Goal: Task Accomplishment & Management: Manage account settings

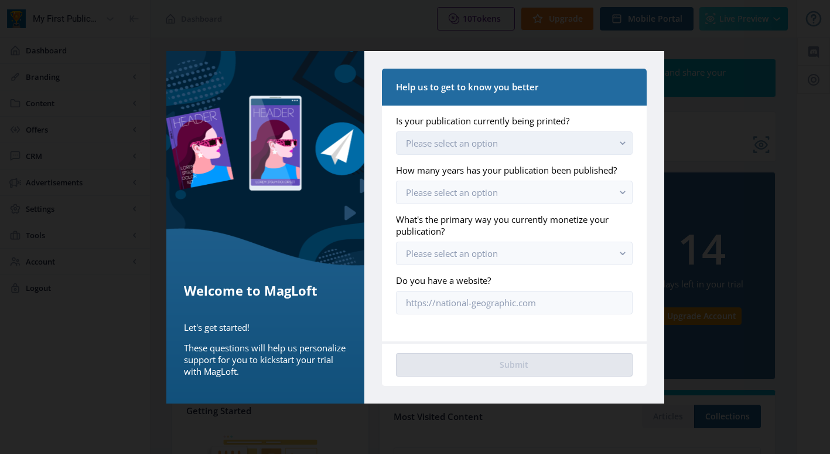
click at [559, 132] on button "Please select an option" at bounding box center [514, 142] width 236 height 23
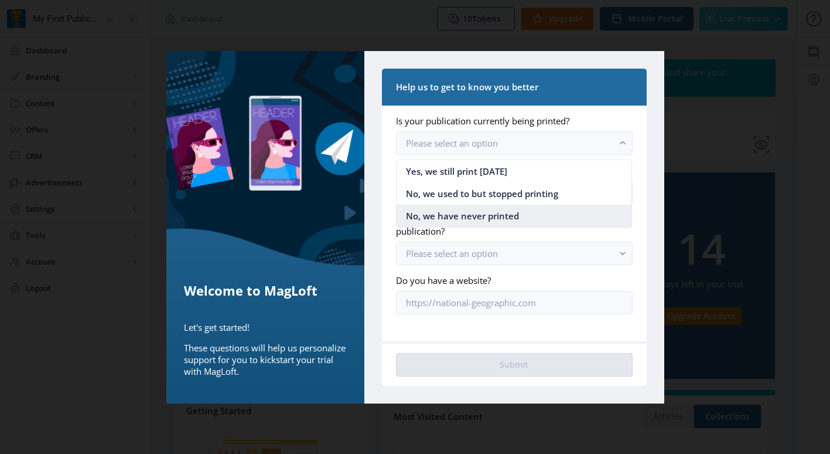
click at [546, 217] on nb-option "No, we have never printed" at bounding box center [514, 216] width 235 height 22
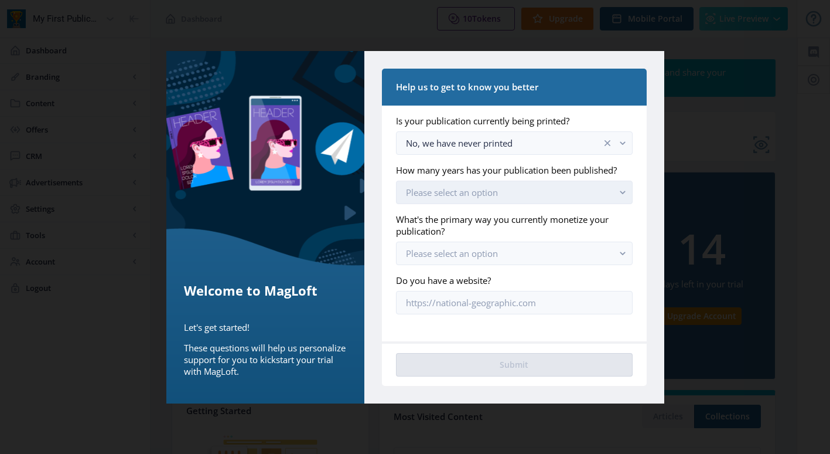
click at [544, 192] on button "Please select an option" at bounding box center [514, 191] width 236 height 23
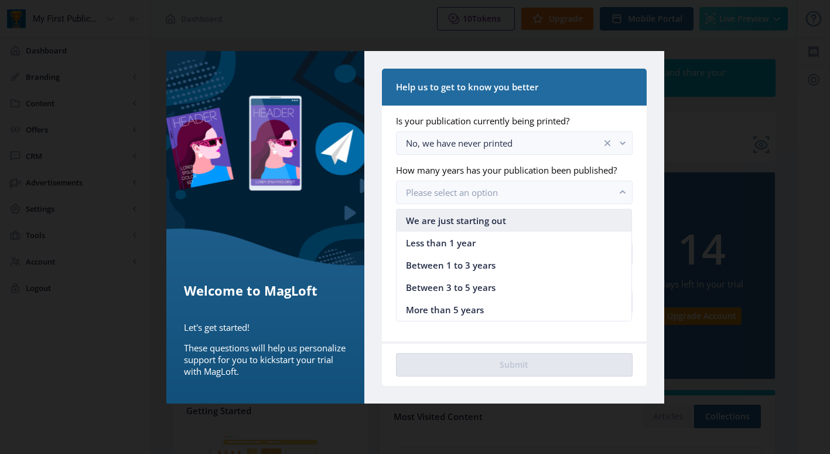
click at [526, 220] on nb-option "We are just starting out" at bounding box center [514, 220] width 235 height 22
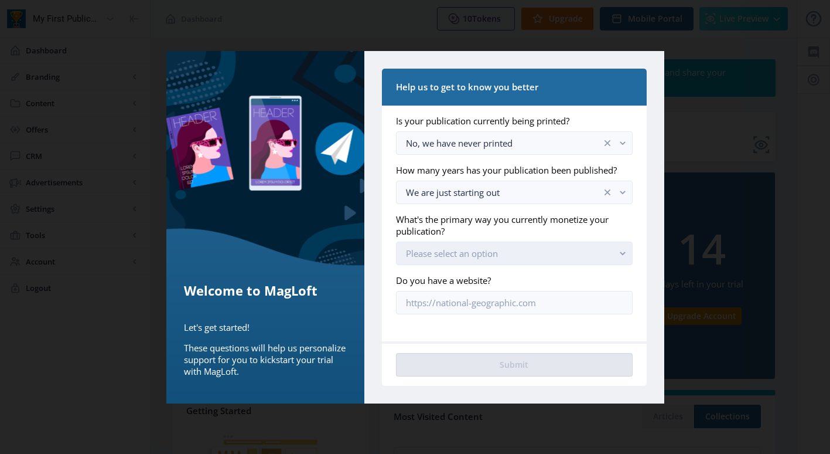
click at [521, 250] on button "Please select an option" at bounding box center [514, 252] width 236 height 23
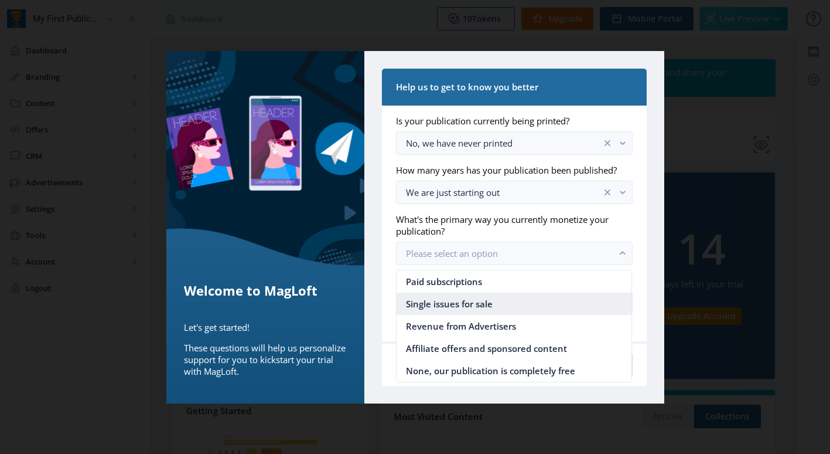
click at [507, 307] on nb-option "Single issues for sale" at bounding box center [514, 303] width 235 height 22
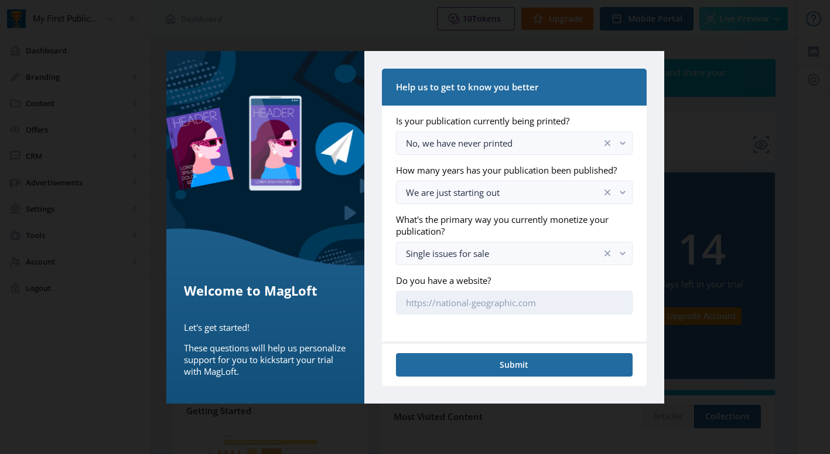
click at [512, 300] on input "Do you have a website?" at bounding box center [514, 302] width 236 height 23
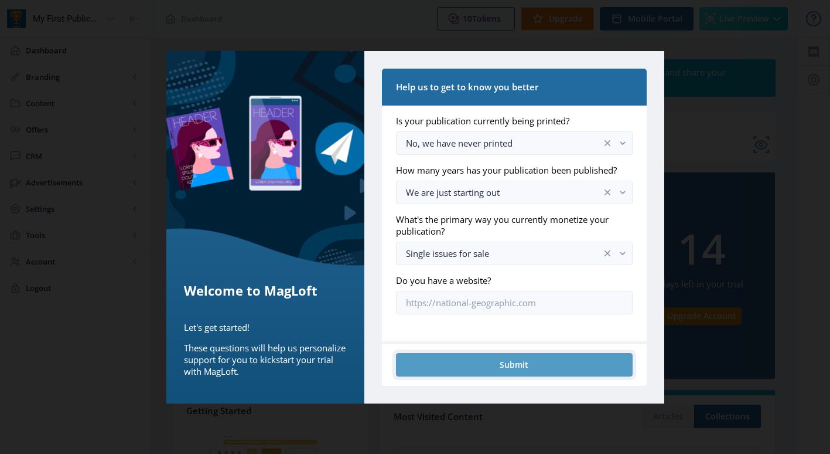
click at [502, 367] on button "Submit" at bounding box center [514, 364] width 236 height 23
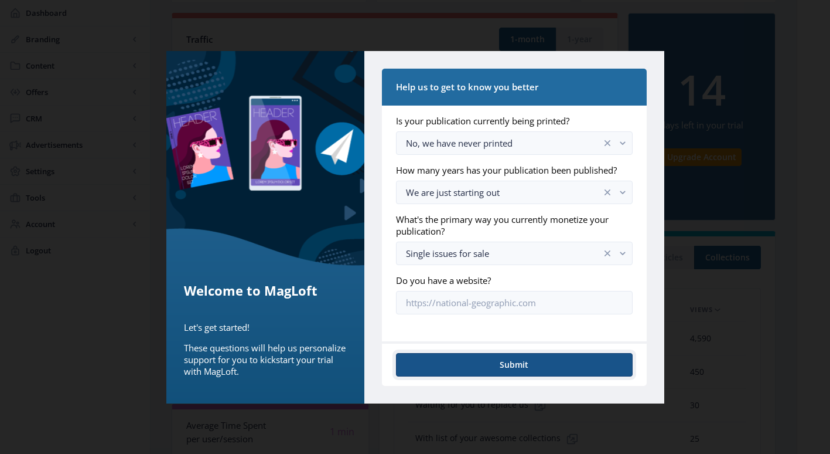
scroll to position [159, 0]
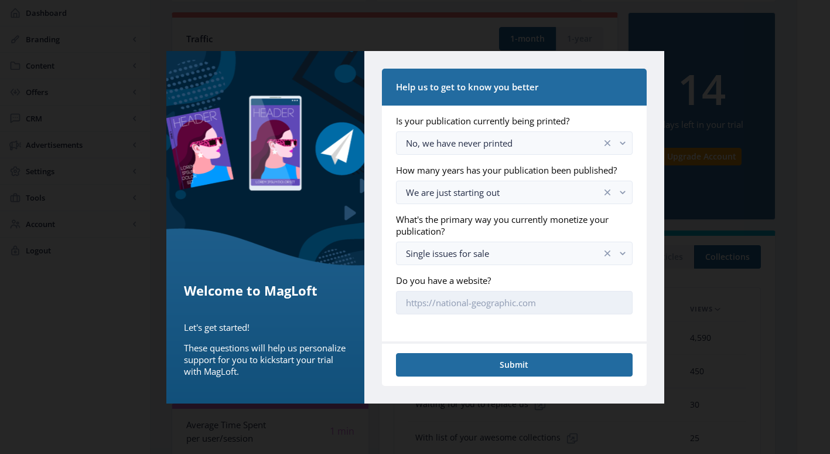
click at [472, 303] on input "Do you have a website?" at bounding box center [514, 302] width 236 height 23
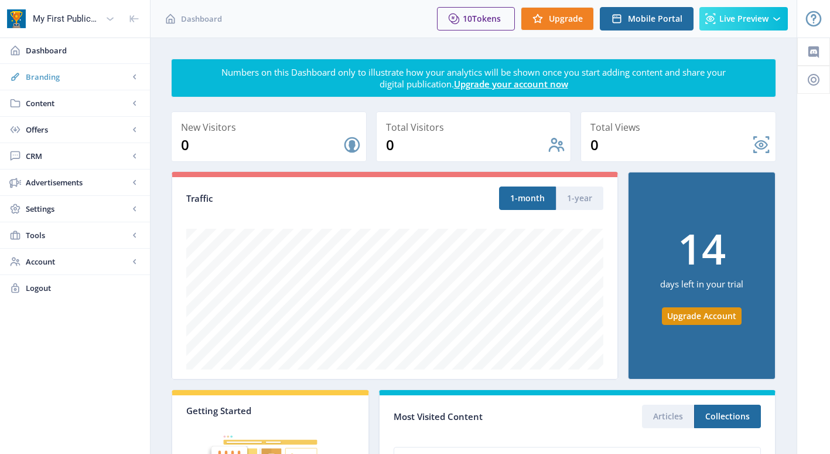
click at [88, 82] on span "Branding" at bounding box center [77, 77] width 103 height 12
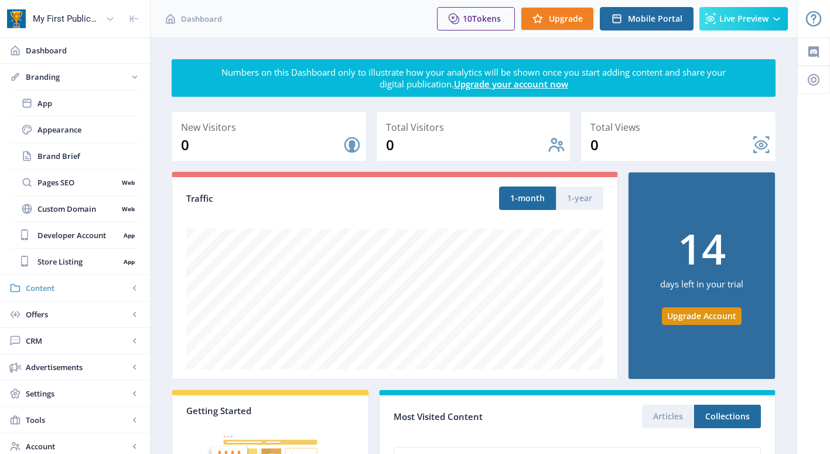
click at [98, 285] on span "Content" at bounding box center [77, 288] width 103 height 12
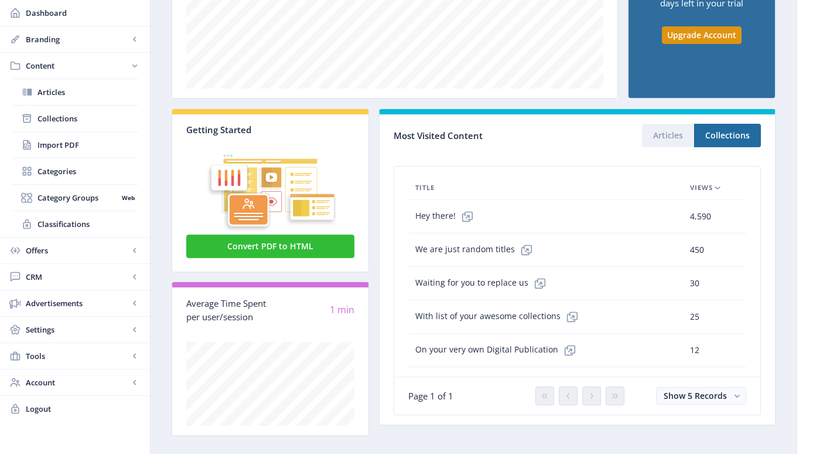
scroll to position [296, 0]
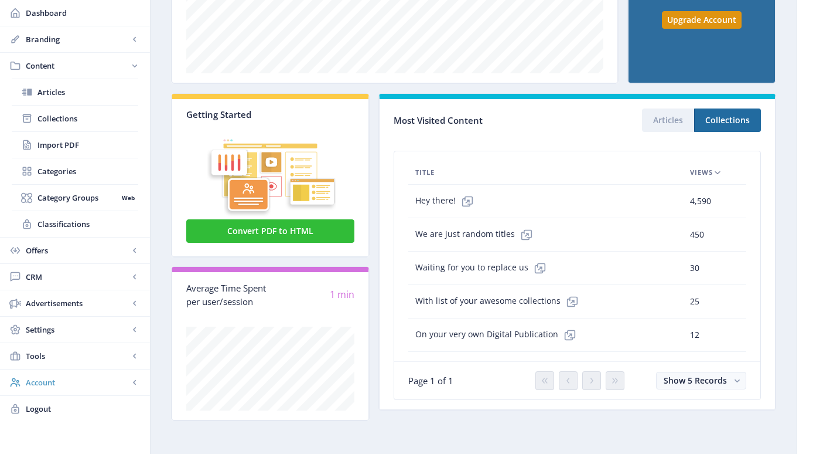
click at [91, 382] on span "Account" at bounding box center [77, 382] width 103 height 12
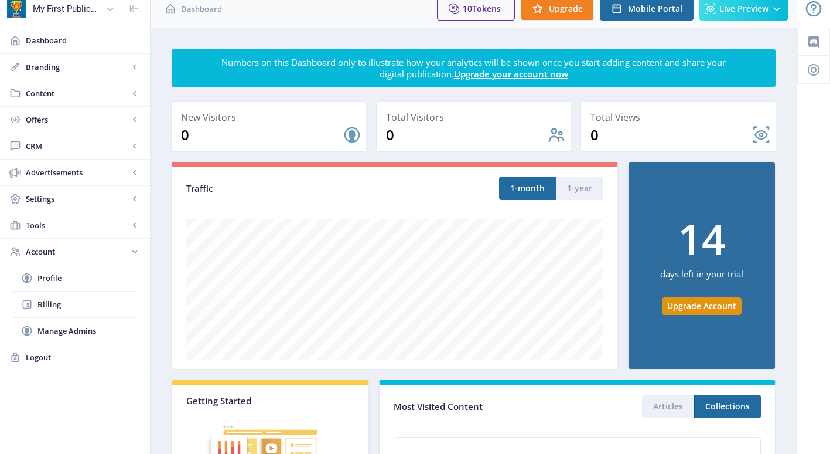
scroll to position [0, 0]
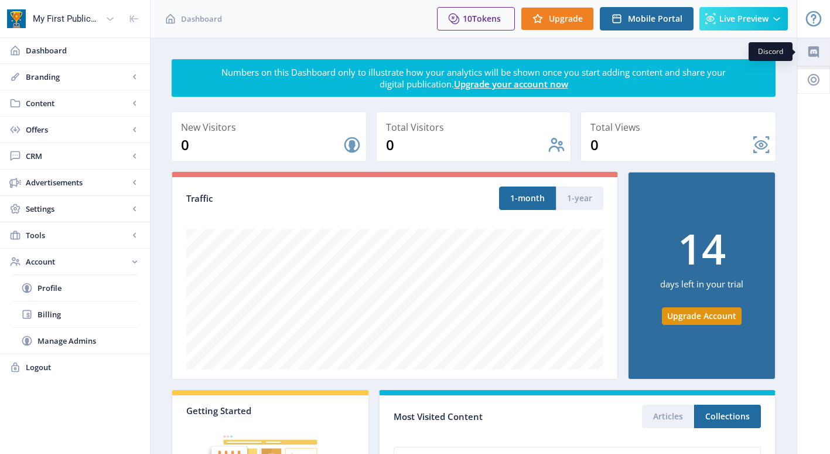
click at [812, 59] on link at bounding box center [814, 52] width 33 height 28
click at [39, 20] on div "My First Publication" at bounding box center [67, 19] width 68 height 26
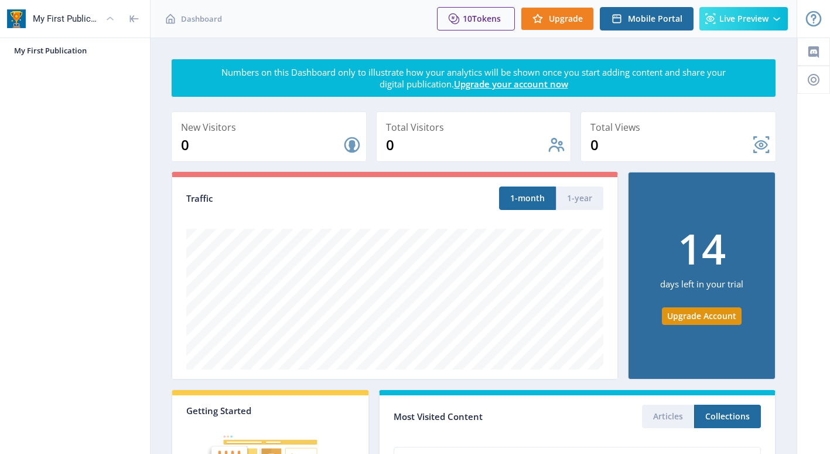
click at [142, 19] on div at bounding box center [135, 19] width 30 height 38
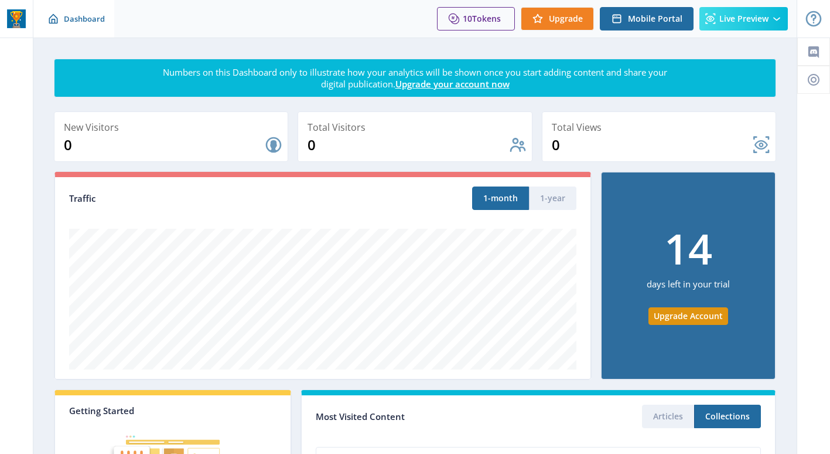
click at [62, 23] on div "Dashboard" at bounding box center [73, 19] width 81 height 38
click at [416, 83] on link "Upgrade your account now" at bounding box center [453, 84] width 114 height 12
